Goal: Information Seeking & Learning: Learn about a topic

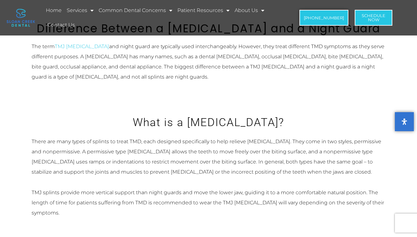
scroll to position [186, 0]
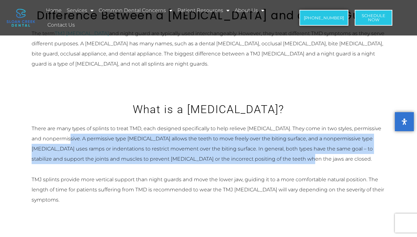
drag, startPoint x: 71, startPoint y: 129, endPoint x: 274, endPoint y: 151, distance: 204.0
click at [274, 151] on p "There are many types of splints to treat TMD, each designed specifically to hel…" at bounding box center [209, 143] width 354 height 40
click at [275, 151] on p "There are many types of splints to treat TMD, each designed specifically to hel…" at bounding box center [209, 143] width 354 height 40
drag, startPoint x: 132, startPoint y: 130, endPoint x: 287, endPoint y: 147, distance: 156.9
click at [287, 147] on p "There are many types of splints to treat TMD, each designed specifically to hel…" at bounding box center [209, 143] width 354 height 40
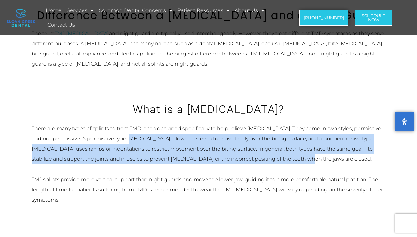
click at [287, 147] on p "There are many types of splints to treat TMD, each designed specifically to hel…" at bounding box center [209, 143] width 354 height 40
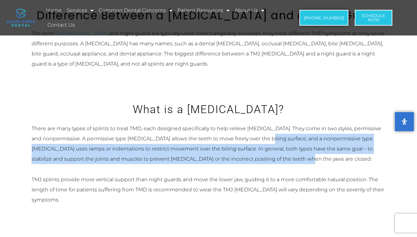
drag, startPoint x: 266, startPoint y: 129, endPoint x: 280, endPoint y: 154, distance: 28.0
click at [280, 154] on p "There are many types of splints to treat TMD, each designed specifically to hel…" at bounding box center [209, 143] width 354 height 40
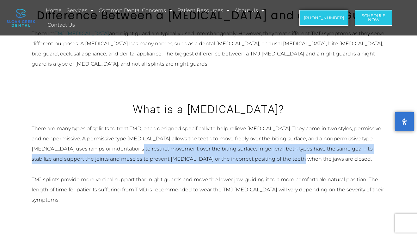
drag, startPoint x: 120, startPoint y: 139, endPoint x: 268, endPoint y: 150, distance: 148.4
click at [268, 150] on p "There are many types of splints to treat TMD, each designed specifically to hel…" at bounding box center [209, 143] width 354 height 40
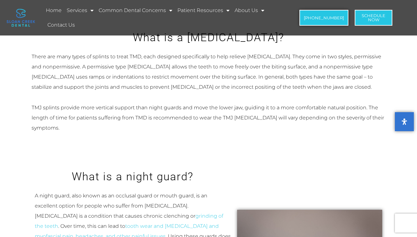
scroll to position [257, 0]
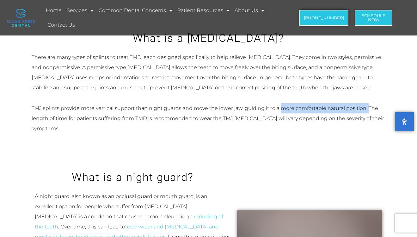
drag, startPoint x: 282, startPoint y: 98, endPoint x: 369, endPoint y: 98, distance: 87.0
click at [369, 103] on p "TMJ splints provide more vertical support than night guards and move the lower …" at bounding box center [209, 118] width 354 height 30
click at [368, 103] on p "TMJ splints provide more vertical support than night guards and move the lower …" at bounding box center [209, 118] width 354 height 30
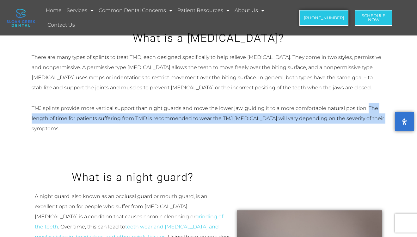
drag, startPoint x: 369, startPoint y: 98, endPoint x: 382, endPoint y: 111, distance: 18.3
click at [382, 111] on p "TMJ splints provide more vertical support than night guards and move the lower …" at bounding box center [209, 118] width 354 height 30
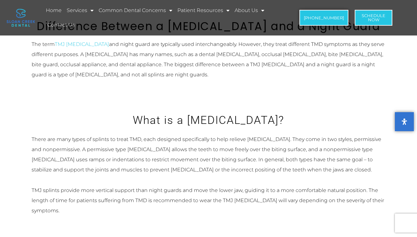
scroll to position [177, 0]
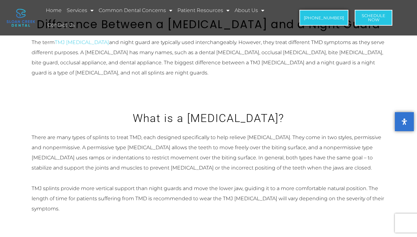
click at [279, 115] on h3 "What is a [MEDICAL_DATA]?" at bounding box center [209, 117] width 354 height 15
